Goal: Information Seeking & Learning: Learn about a topic

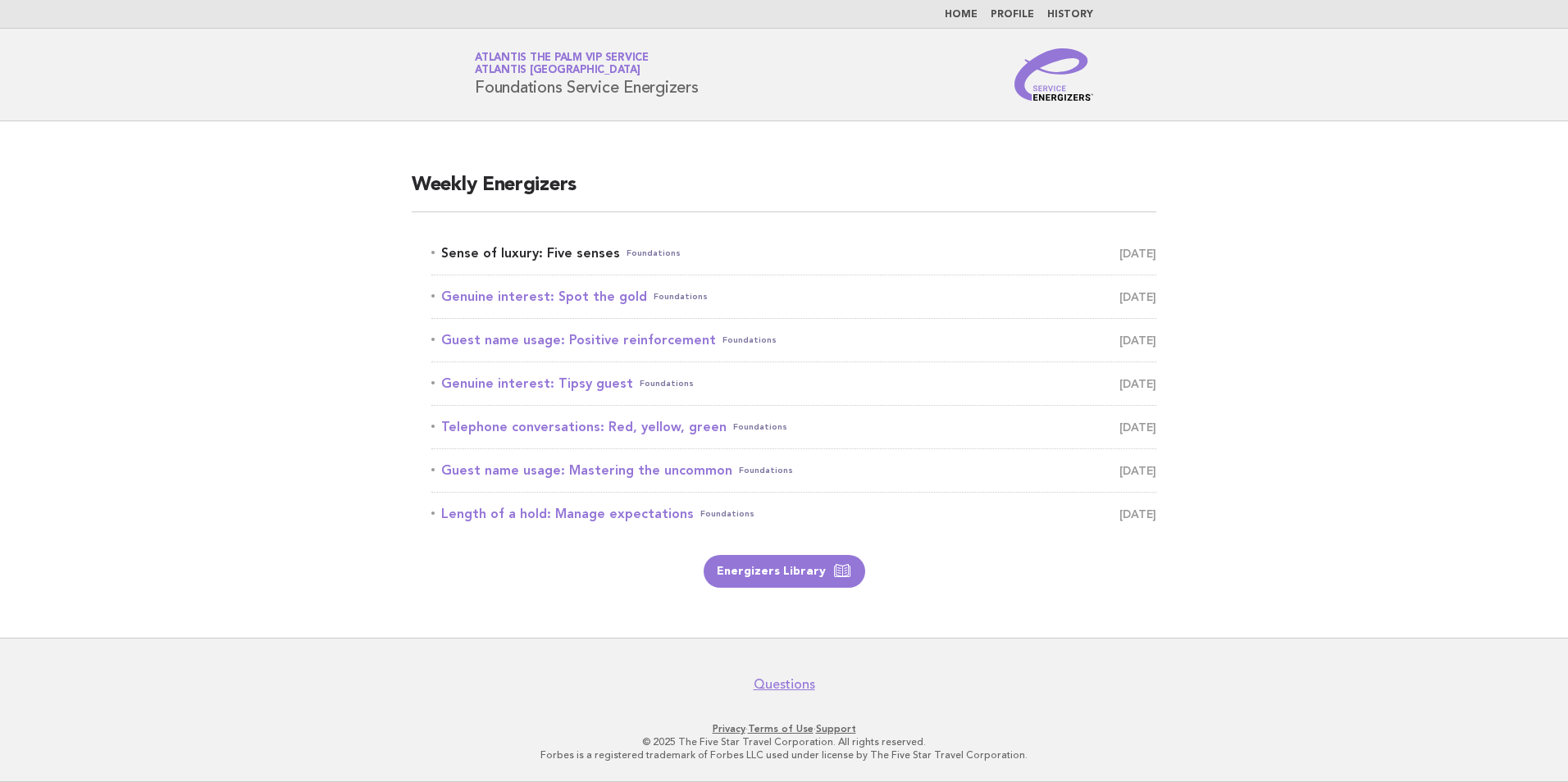
drag, startPoint x: 0, startPoint y: 0, endPoint x: 503, endPoint y: 256, distance: 564.4
click at [503, 256] on link "Sense of luxury: Five senses Foundations September 11" at bounding box center [794, 254] width 725 height 23
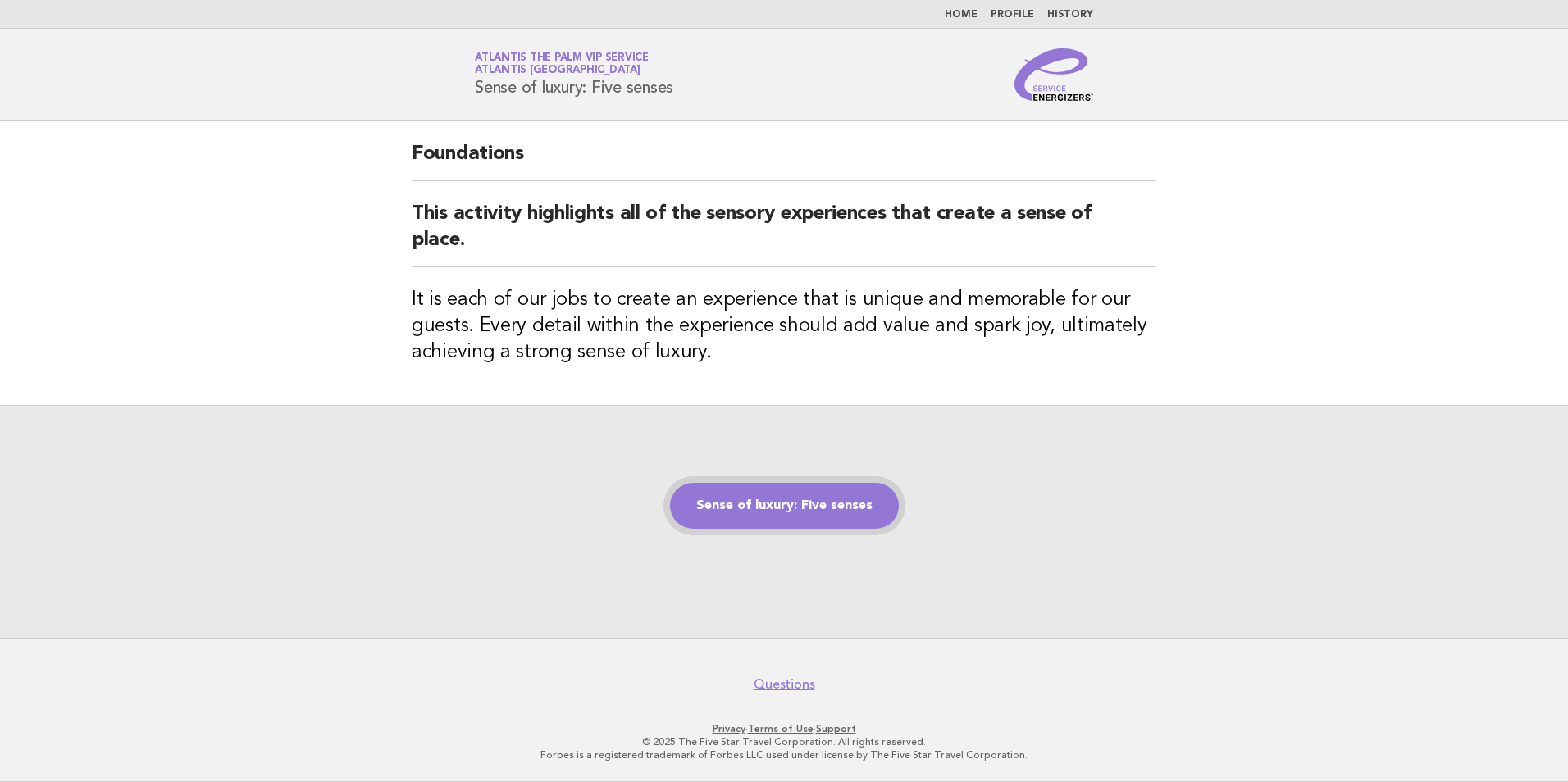
click at [758, 514] on link "Sense of luxury: Five senses" at bounding box center [784, 505] width 228 height 46
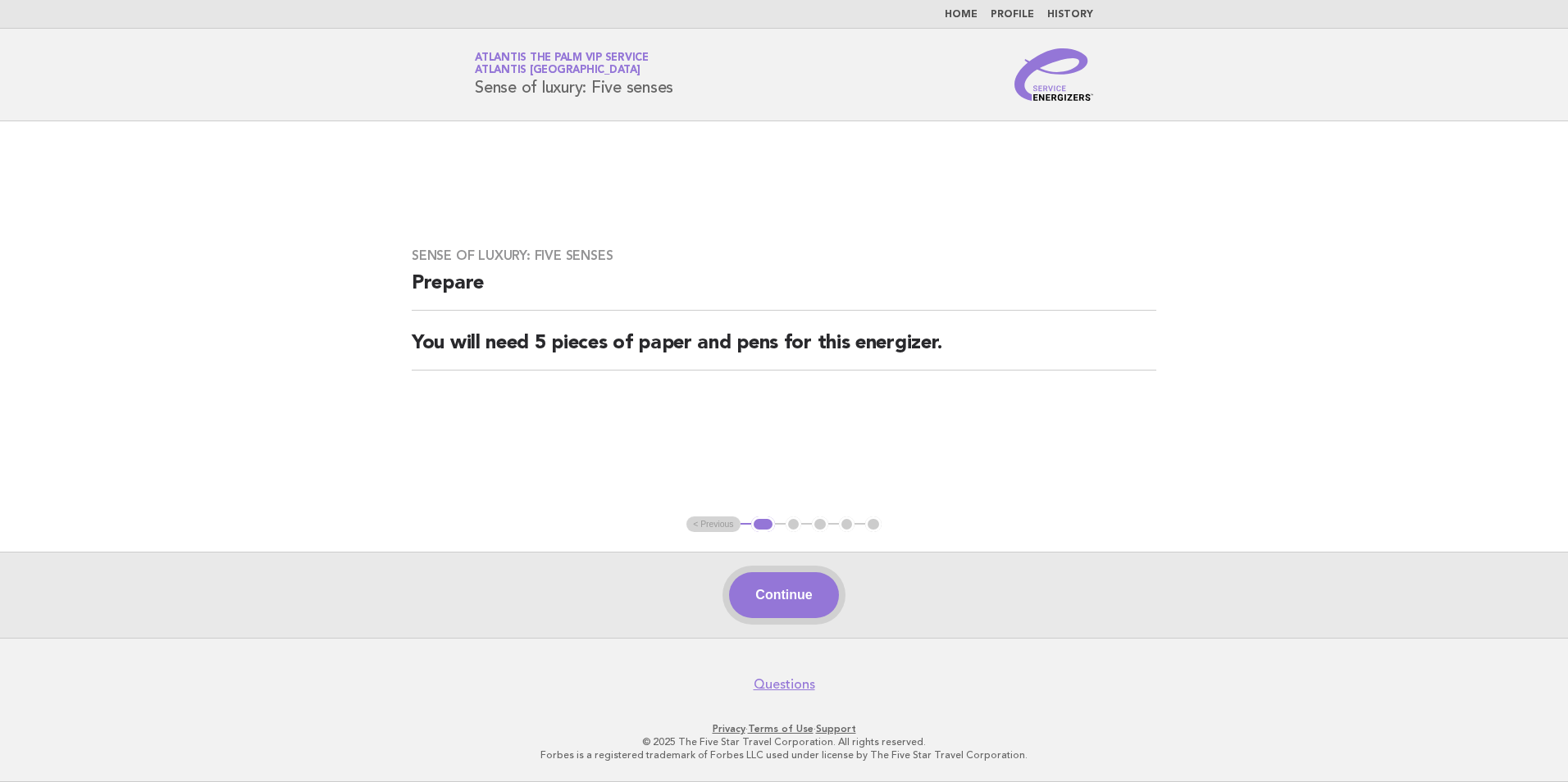
click at [768, 597] on button "Continue" at bounding box center [783, 595] width 109 height 46
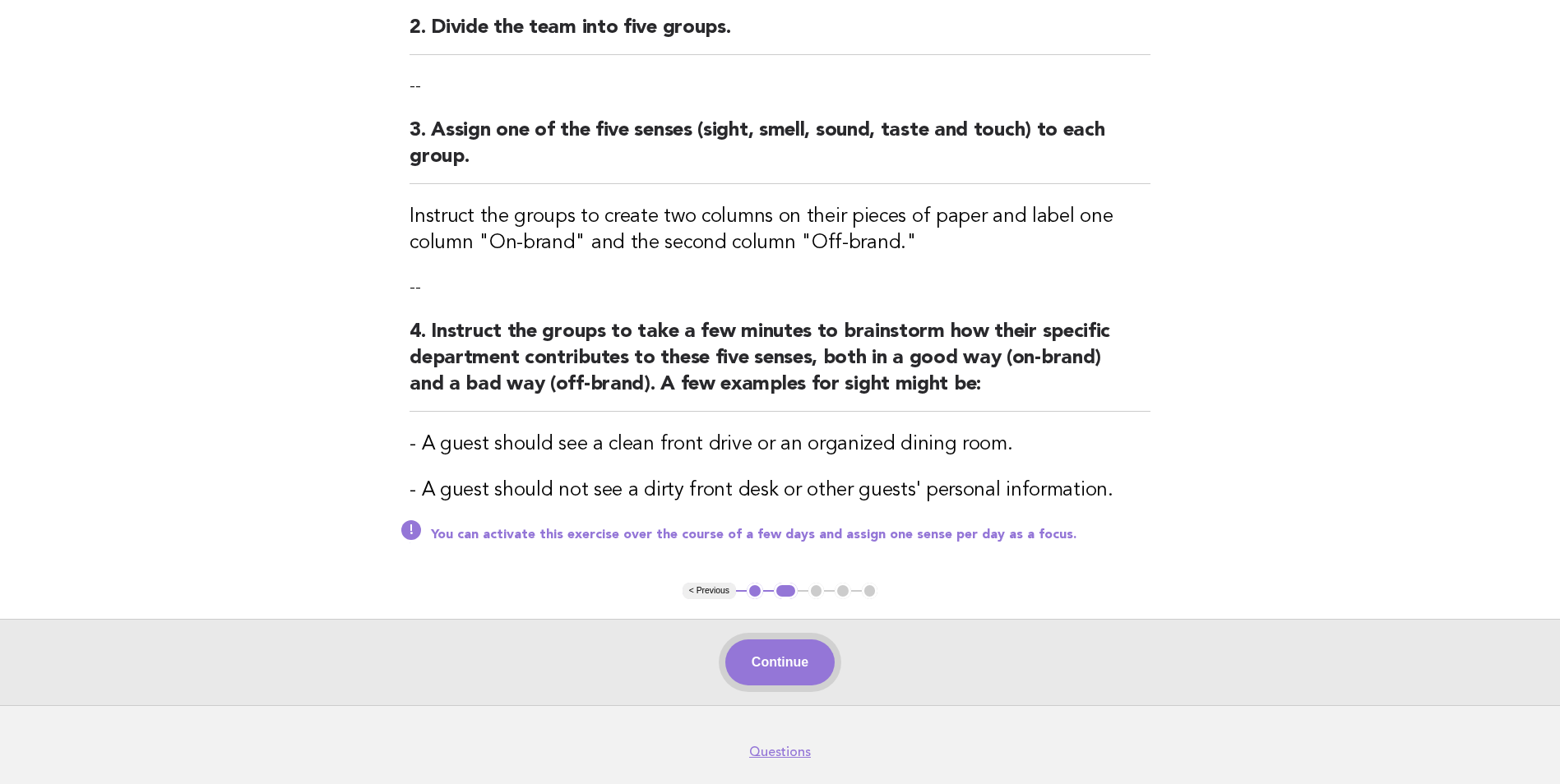
click at [770, 660] on button "Continue" at bounding box center [780, 663] width 109 height 46
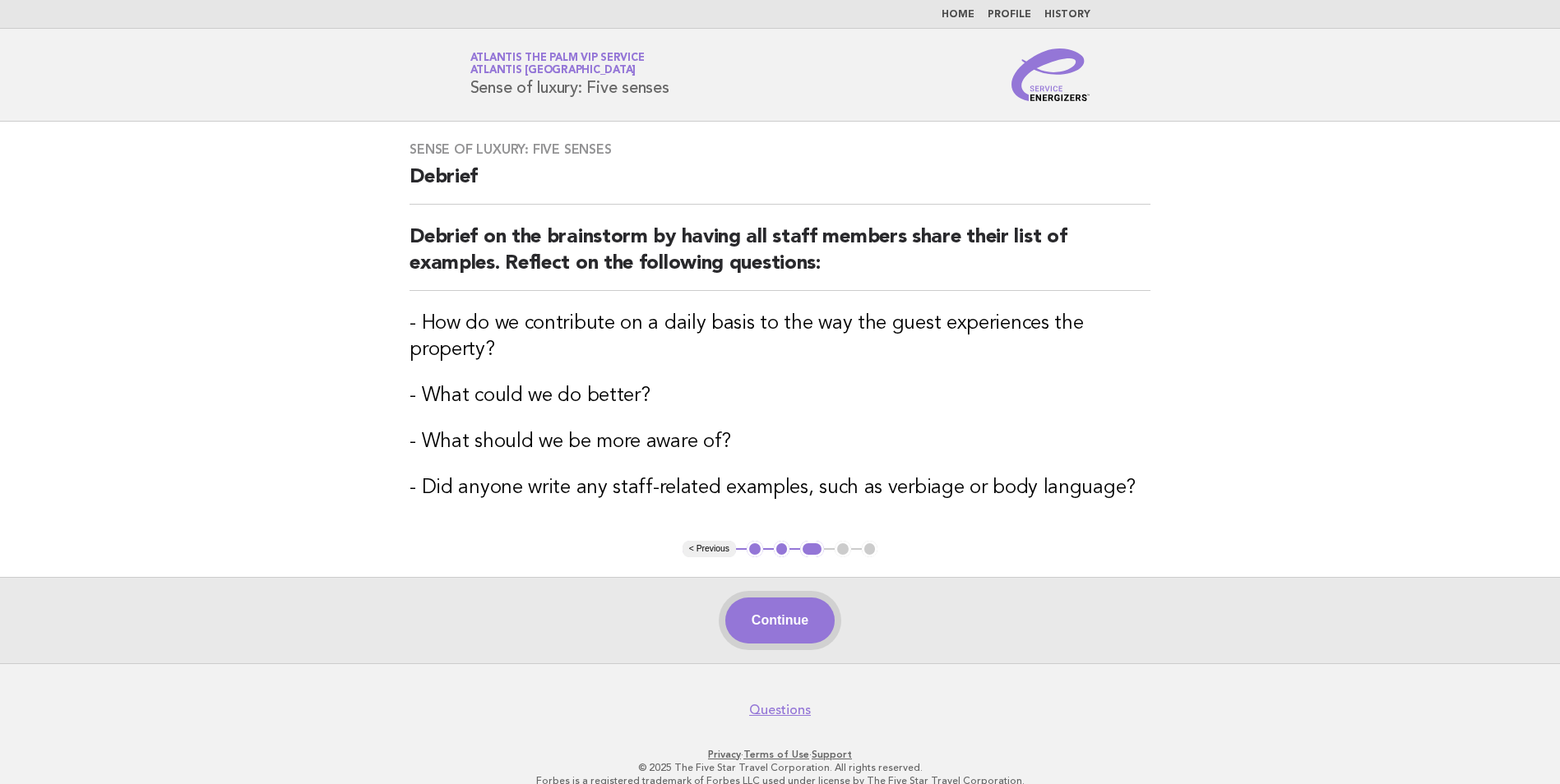
click at [777, 642] on button "Continue" at bounding box center [780, 620] width 109 height 46
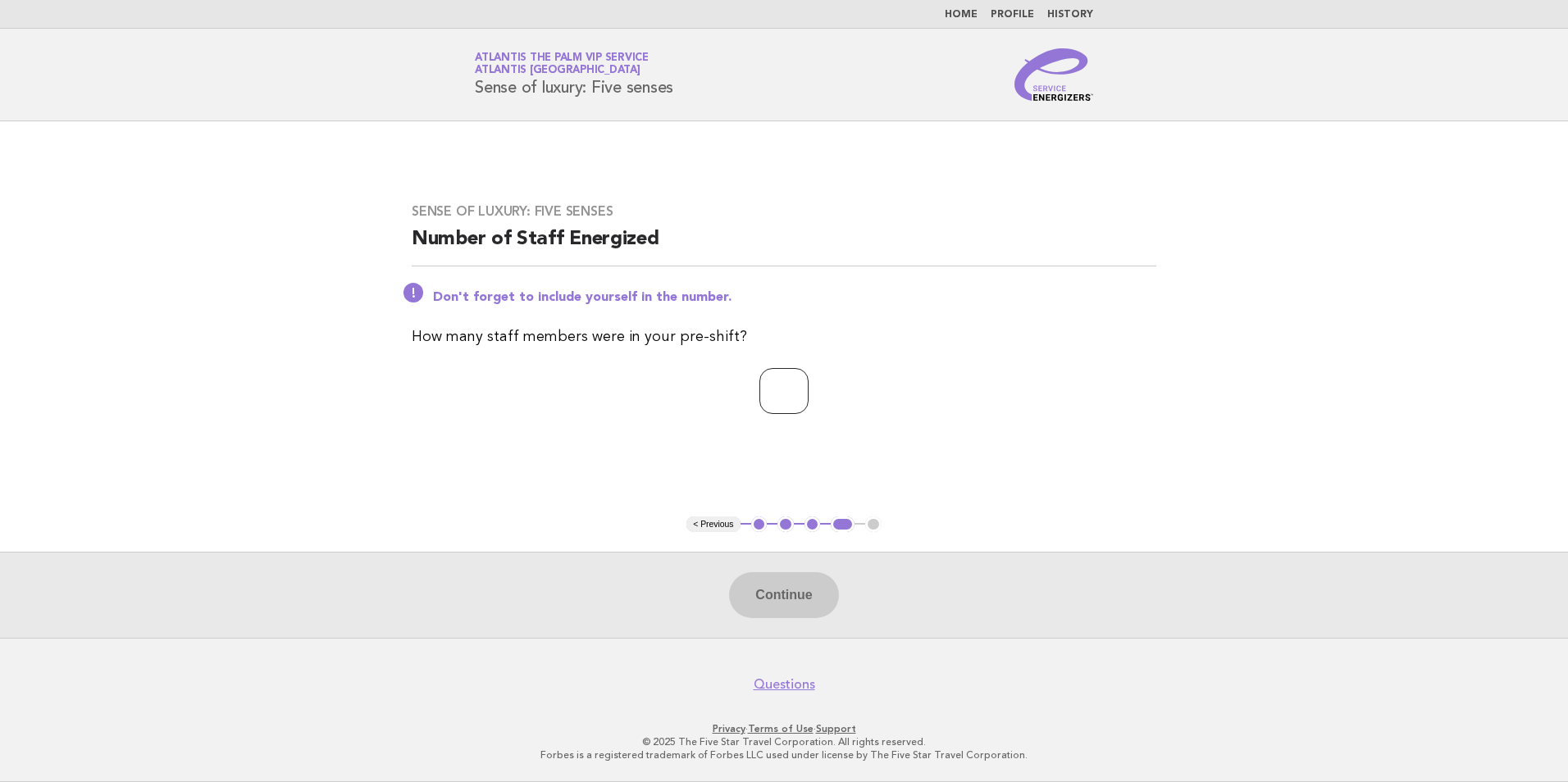
click at [778, 389] on input "number" at bounding box center [784, 391] width 49 height 46
type input "**"
click at [785, 601] on button "Continue" at bounding box center [783, 595] width 109 height 46
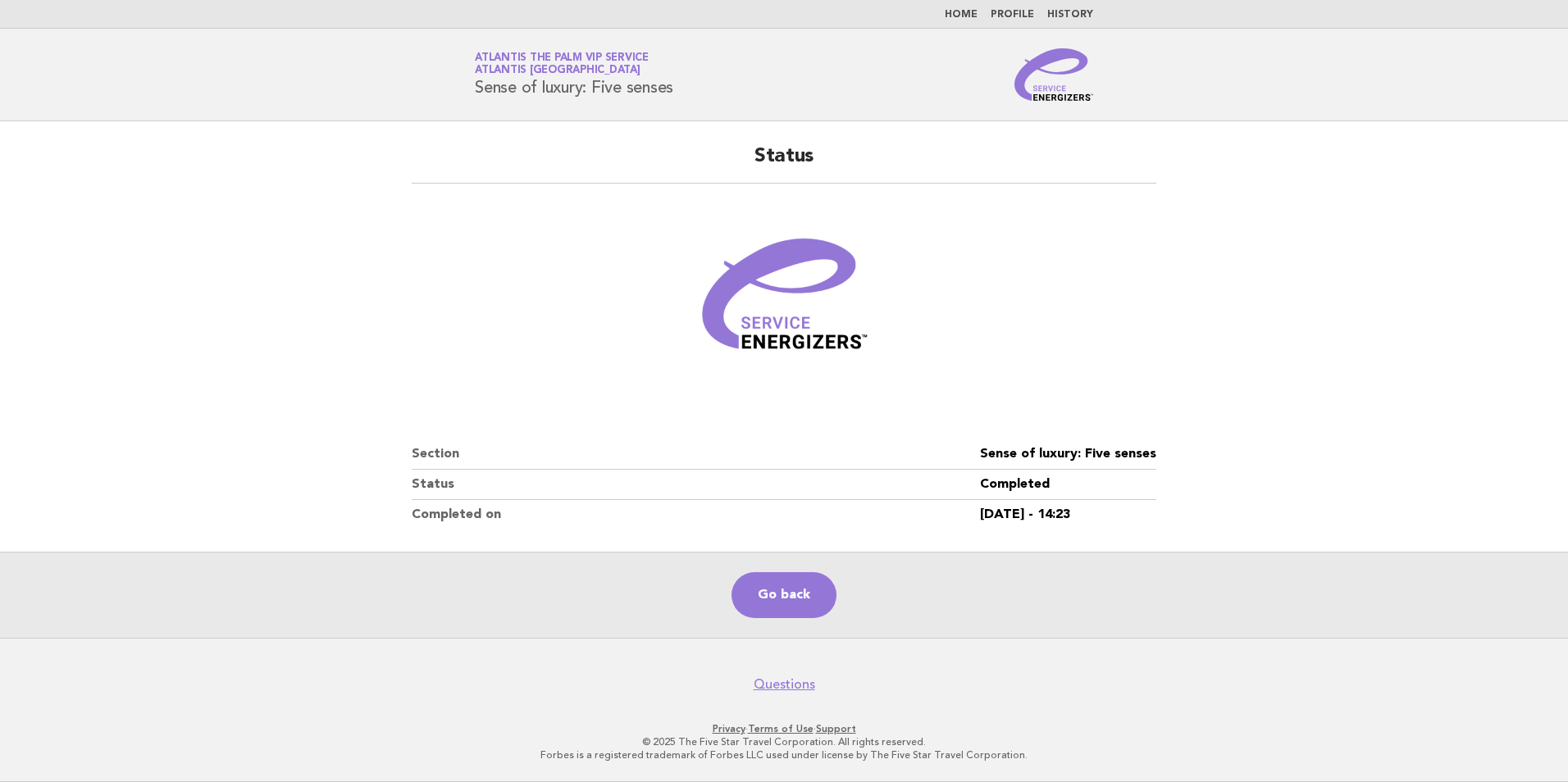
drag, startPoint x: 1373, startPoint y: 98, endPoint x: 1167, endPoint y: 16, distance: 221.7
click at [1373, 98] on header "Service Energizers Atlantis The Palm VIP Service Atlantis [GEOGRAPHIC_DATA] Sen…" at bounding box center [784, 75] width 1568 height 92
